Goal: Task Accomplishment & Management: Complete application form

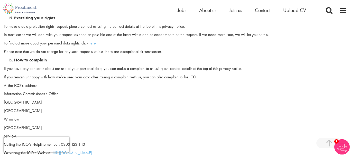
scroll to position [1335, 0]
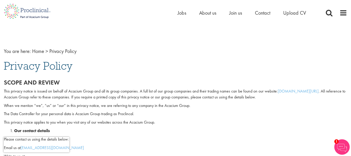
click at [119, 70] on h1 "Privacy Policy" at bounding box center [175, 65] width 343 height 11
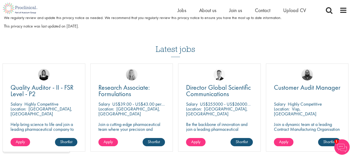
scroll to position [1492, 0]
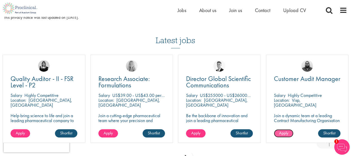
click at [282, 135] on span "Apply" at bounding box center [283, 132] width 9 height 5
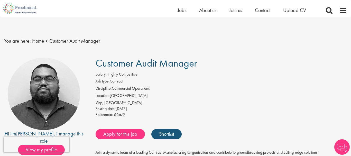
scroll to position [52, 0]
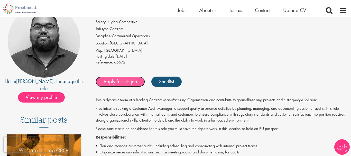
click at [131, 82] on link "Apply for this job" at bounding box center [119, 81] width 49 height 10
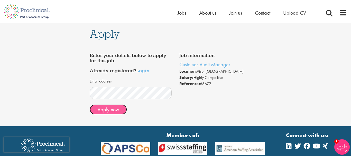
click at [114, 110] on button "Apply now" at bounding box center [108, 109] width 37 height 10
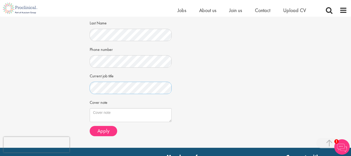
scroll to position [157, 0]
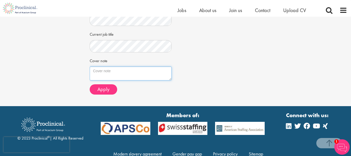
click at [105, 74] on textarea "Cover note" at bounding box center [131, 73] width 82 height 14
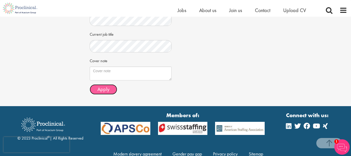
click at [106, 89] on span "Apply" at bounding box center [103, 89] width 12 height 7
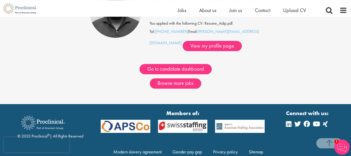
scroll to position [79, 0]
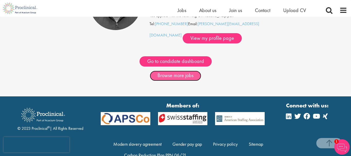
click at [178, 76] on link "Browse more jobs" at bounding box center [175, 76] width 51 height 10
